Goal: Contribute content: Add original content to the website for others to see

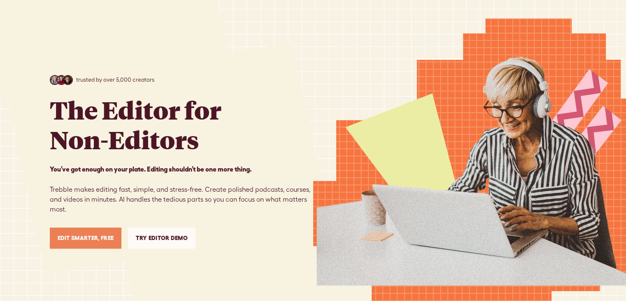
scroll to position [39, 0]
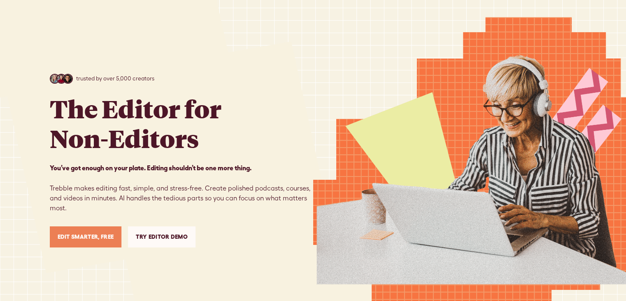
click at [84, 237] on link "Edit Smarter, Free" at bounding box center [86, 236] width 72 height 21
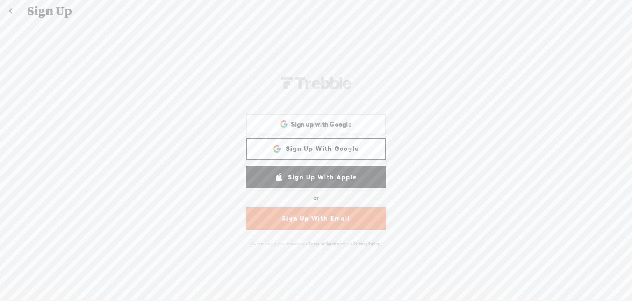
click at [316, 147] on link "Sign Up With Google" at bounding box center [316, 148] width 140 height 22
click at [292, 118] on div "Sign up with Google Sign up with Google. Opens in new tab" at bounding box center [316, 123] width 128 height 19
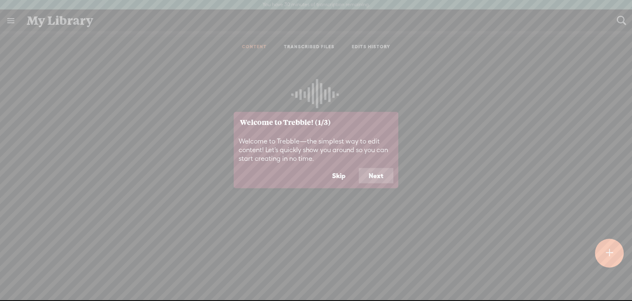
click at [384, 168] on button "Next" at bounding box center [376, 176] width 35 height 16
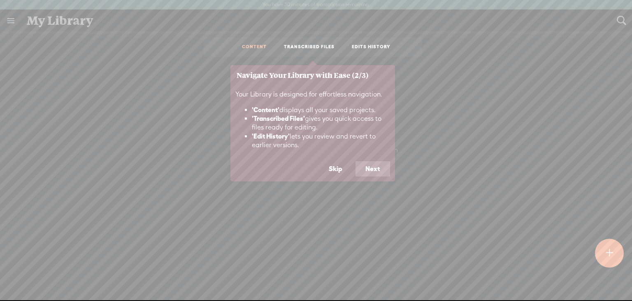
click at [384, 168] on button "Next" at bounding box center [373, 169] width 35 height 16
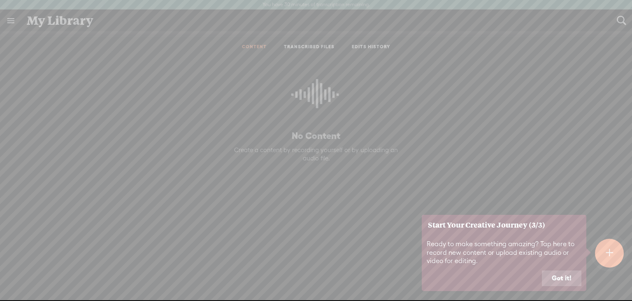
click at [545, 284] on button "Got it!" at bounding box center [562, 278] width 40 height 16
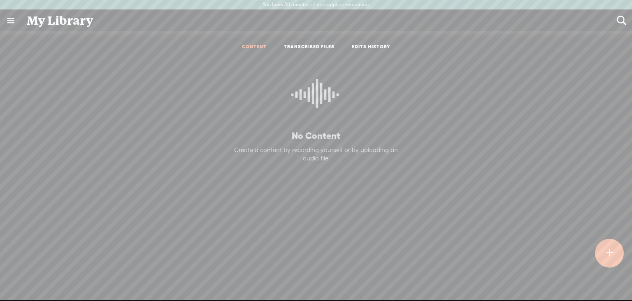
click at [610, 243] on t at bounding box center [609, 252] width 7 height 18
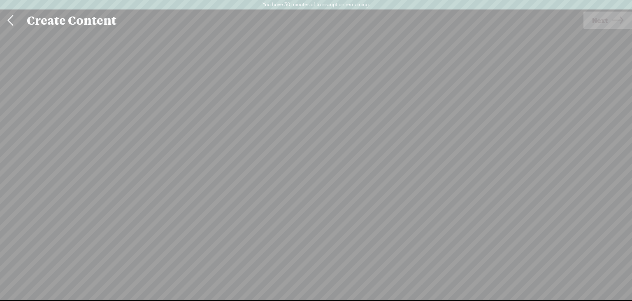
click at [610, 243] on div "Import Mode Import Mode Record Mode Text Language: *: English (US) English (US)…" at bounding box center [316, 170] width 632 height 279
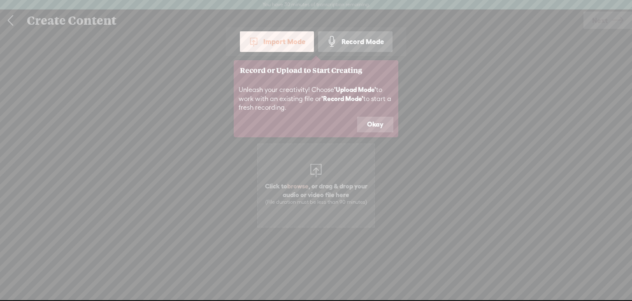
click at [373, 127] on button "Okay" at bounding box center [375, 124] width 36 height 16
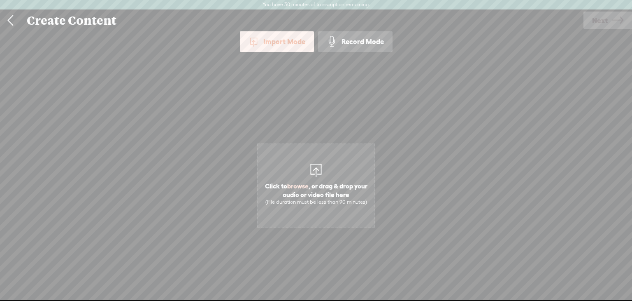
click at [307, 168] on span "Click to browse , or drag & drop your audio or video file here (File duration m…" at bounding box center [316, 185] width 118 height 84
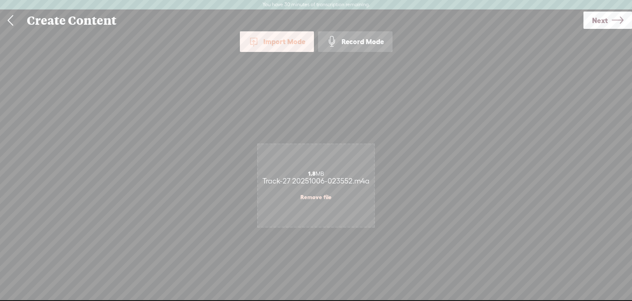
click at [595, 17] on span "Next" at bounding box center [600, 20] width 16 height 21
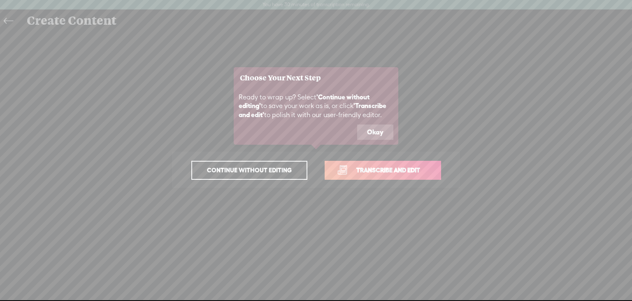
click at [380, 135] on button "Okay" at bounding box center [375, 132] width 36 height 16
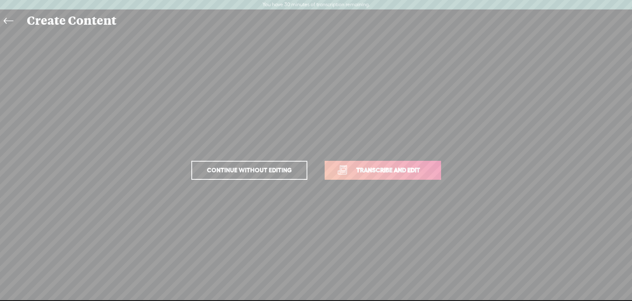
click at [338, 164] on link "Transcribe and edit" at bounding box center [383, 170] width 116 height 19
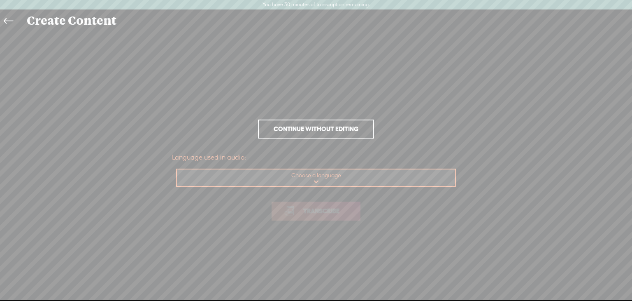
click at [305, 175] on select "Choose a language Afrikaans Albanian Amharic Arabic, Gulf Arabic, Modern Standa…" at bounding box center [316, 177] width 279 height 17
click at [200, 175] on select "Choose a language Afrikaans Albanian Amharic Arabic, Gulf Arabic, Modern Standa…" at bounding box center [316, 177] width 279 height 17
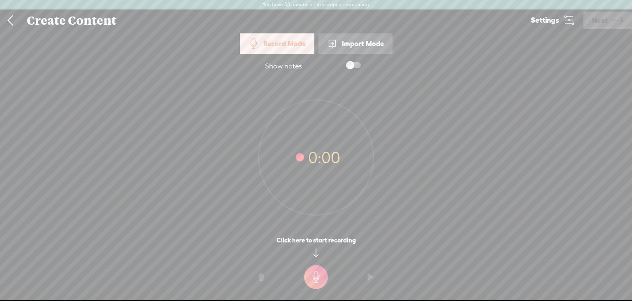
click at [366, 45] on div "Import Mode" at bounding box center [356, 43] width 74 height 21
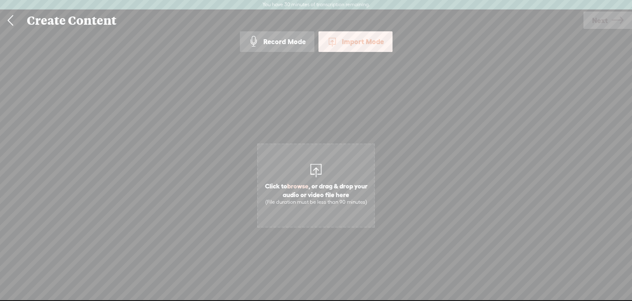
click at [308, 162] on div at bounding box center [316, 169] width 16 height 16
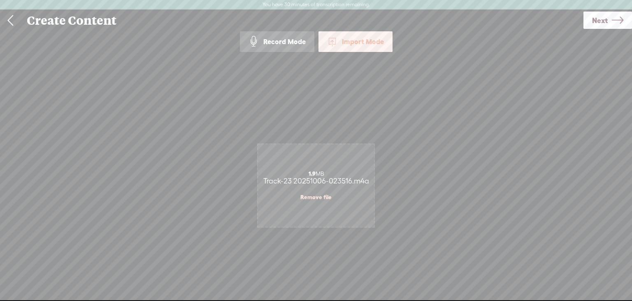
click at [598, 27] on span "Next" at bounding box center [600, 20] width 16 height 21
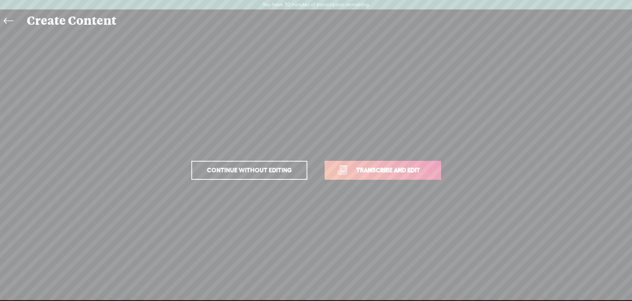
click at [227, 169] on span "Continue without editing" at bounding box center [249, 170] width 102 height 12
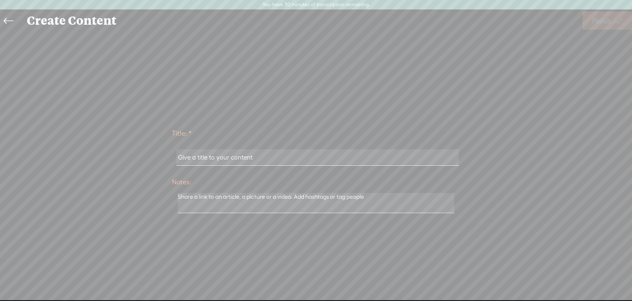
click at [598, 25] on span "Finish" at bounding box center [601, 20] width 19 height 21
click at [342, 203] on textarea at bounding box center [316, 203] width 277 height 20
click at [318, 158] on input "text" at bounding box center [318, 157] width 282 height 16
type input "hj"
click at [601, 12] on span "Finish" at bounding box center [601, 20] width 19 height 21
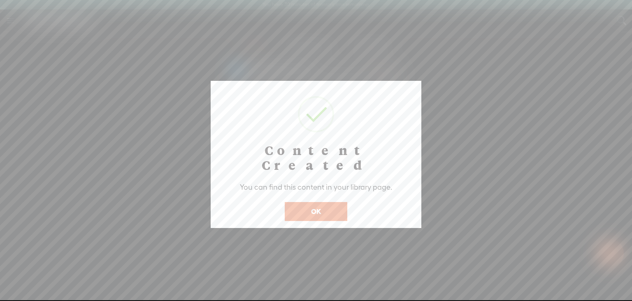
click at [342, 202] on button "OK" at bounding box center [316, 211] width 63 height 19
